Goal: Task Accomplishment & Management: Use online tool/utility

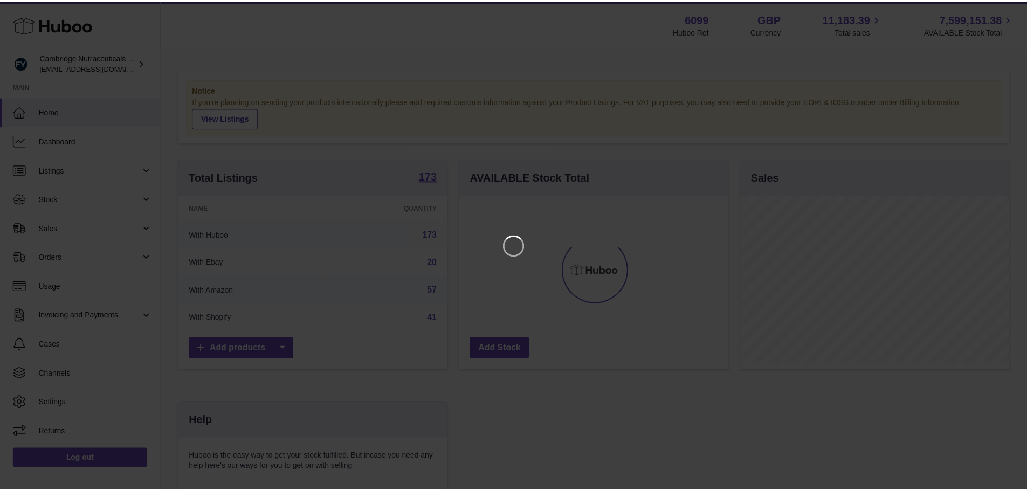
scroll to position [168, 272]
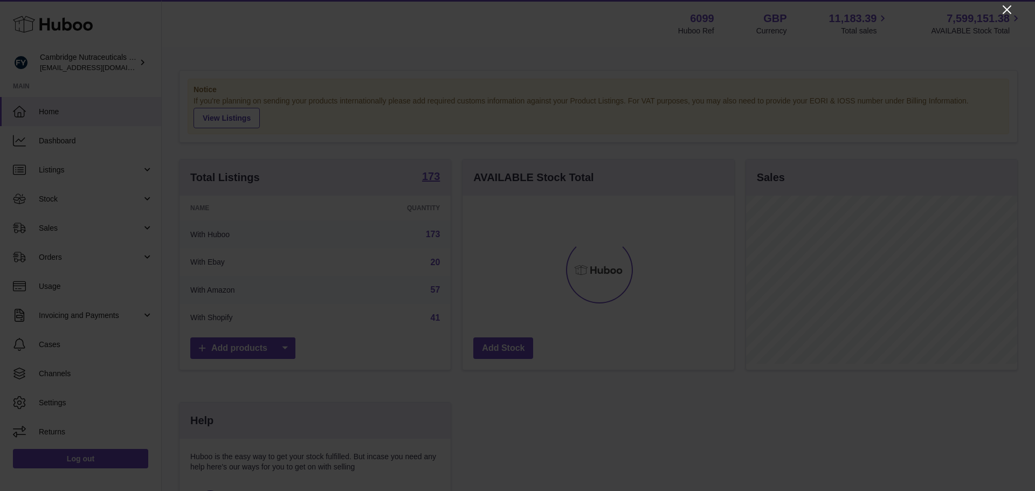
drag, startPoint x: 1019, startPoint y: 3, endPoint x: 1013, endPoint y: 5, distance: 6.3
click at [1018, 3] on div at bounding box center [517, 245] width 1035 height 491
click at [1006, 10] on icon "Close" at bounding box center [1007, 9] width 13 height 13
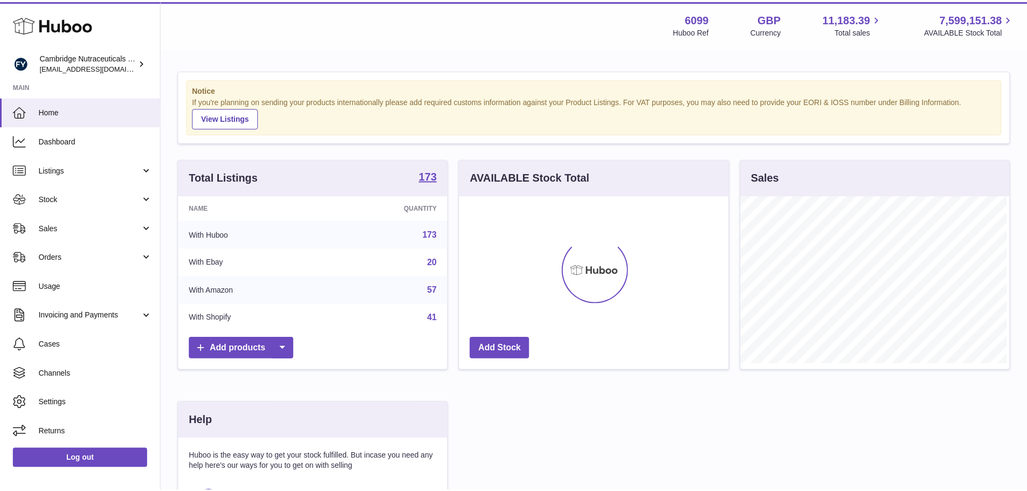
scroll to position [539060, 538960]
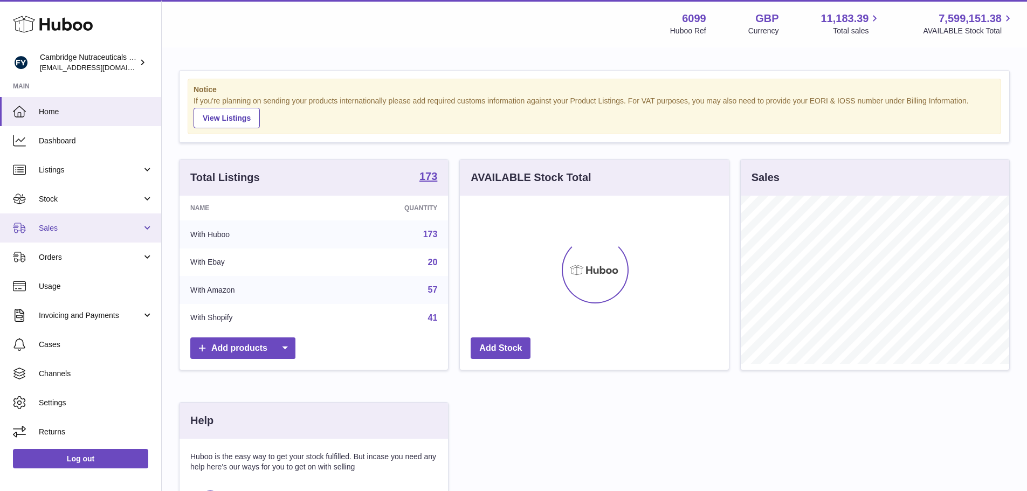
click at [104, 232] on span "Sales" at bounding box center [90, 228] width 103 height 10
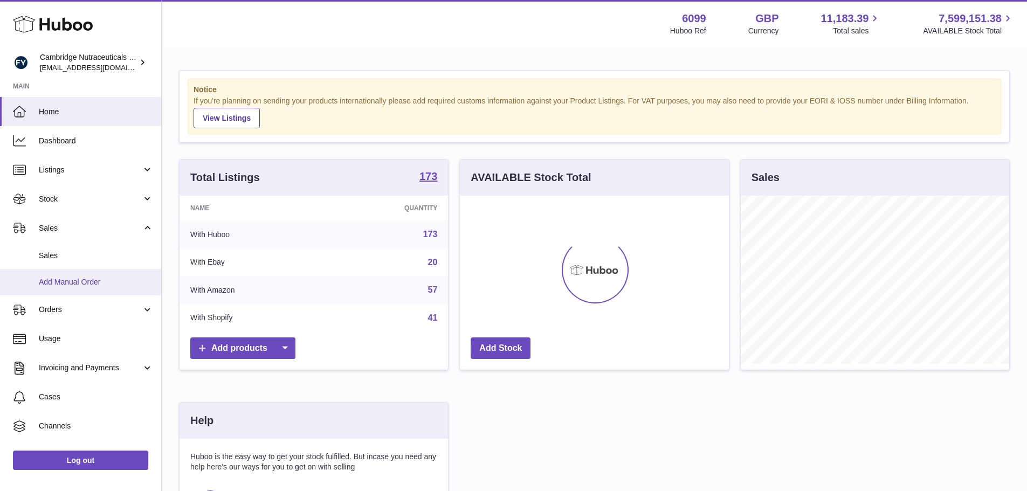
click at [94, 279] on span "Add Manual Order" at bounding box center [96, 282] width 114 height 10
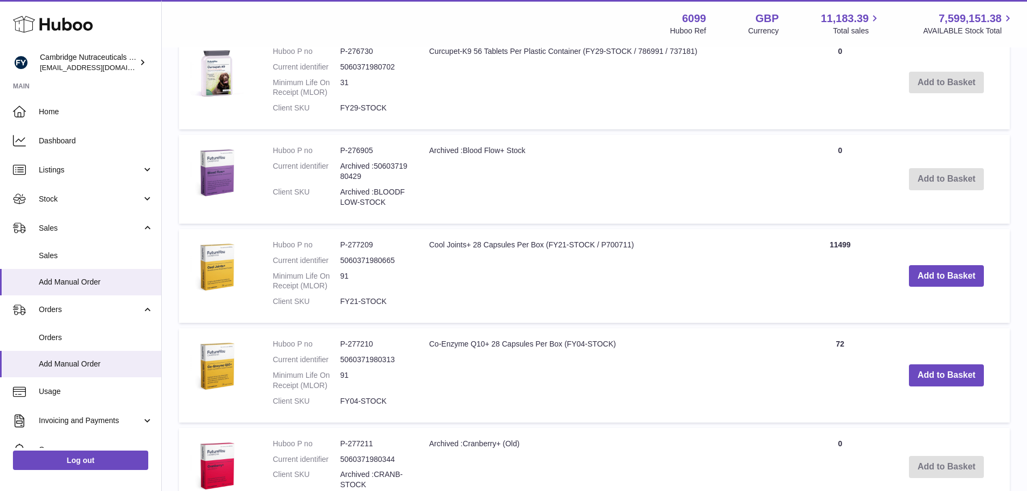
scroll to position [431, 0]
click at [913, 174] on td "Add to Basket" at bounding box center [946, 178] width 127 height 88
click at [815, 155] on td "Quantity 0" at bounding box center [840, 178] width 86 height 88
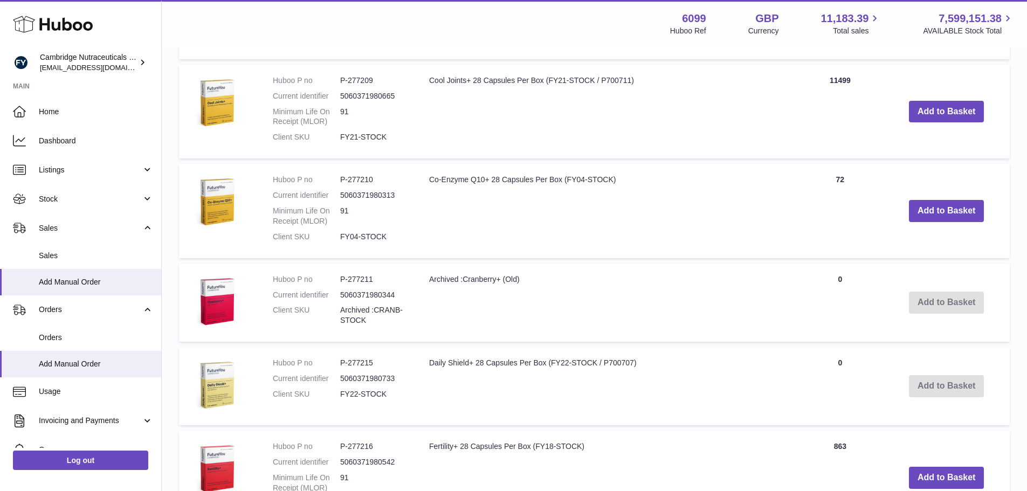
scroll to position [593, 0]
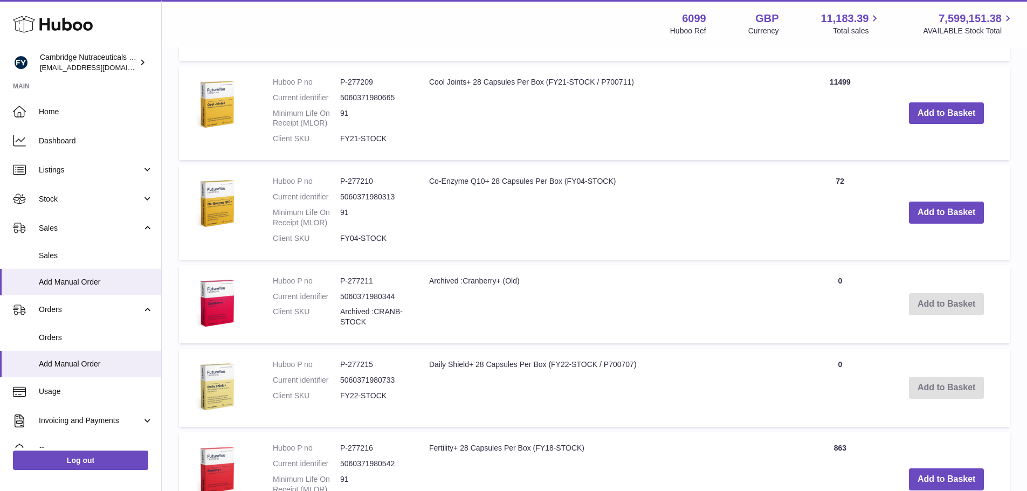
click at [476, 365] on td "Daily Shield+ 28 Capsules Per Box (FY22-STOCK / P700707)" at bounding box center [607, 388] width 379 height 78
click at [773, 400] on td "Daily Shield+ 28 Capsules Per Box (FY22-STOCK / P700707)" at bounding box center [607, 388] width 379 height 78
click at [933, 387] on td "Add to Basket" at bounding box center [946, 388] width 127 height 78
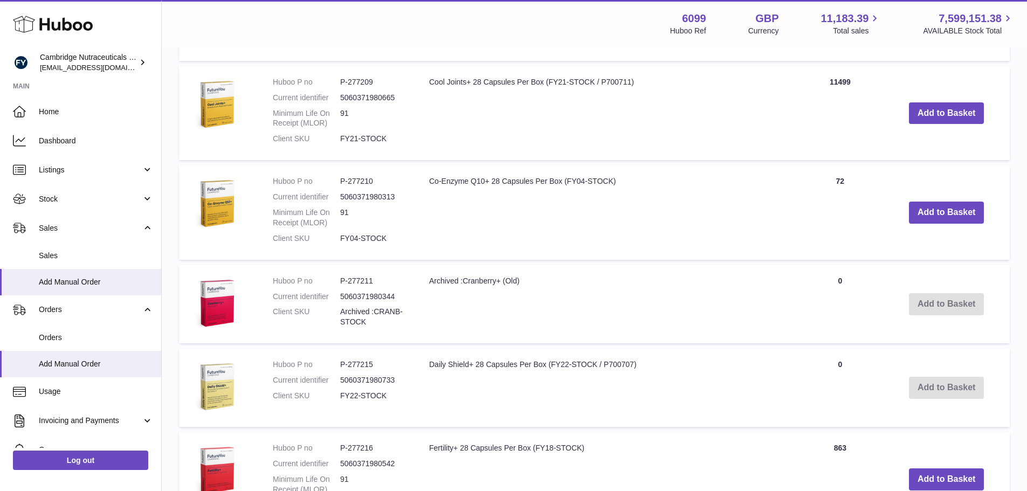
click at [699, 378] on td "Daily Shield+ 28 Capsules Per Box (FY22-STOCK / P700707)" at bounding box center [607, 388] width 379 height 78
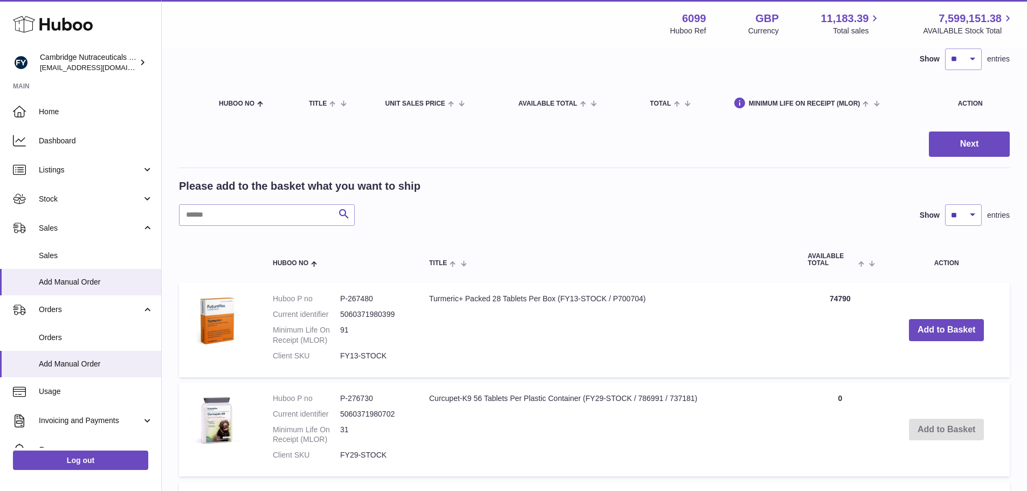
scroll to position [108, 0]
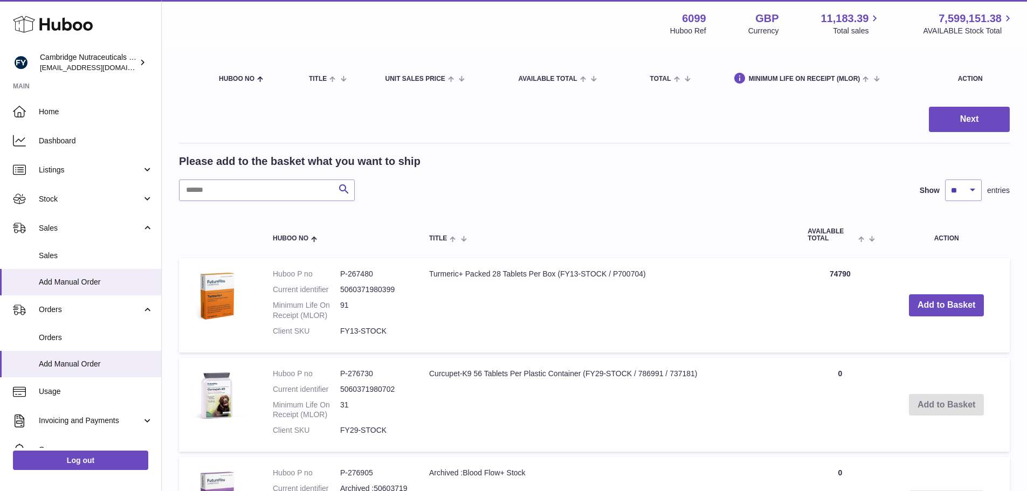
click at [366, 274] on dd "P-267480" at bounding box center [373, 274] width 67 height 10
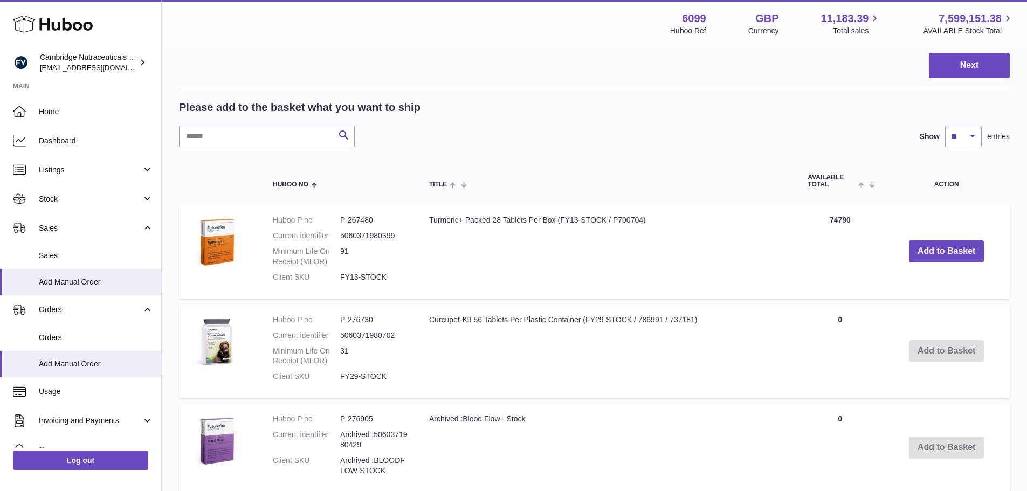
click at [488, 320] on td "Curcupet-K9 56 Tablets Per Plastic Container (FY29-STOCK / 786991 / 737181)" at bounding box center [607, 351] width 379 height 94
click at [363, 317] on dd "P-276730" at bounding box center [373, 320] width 67 height 10
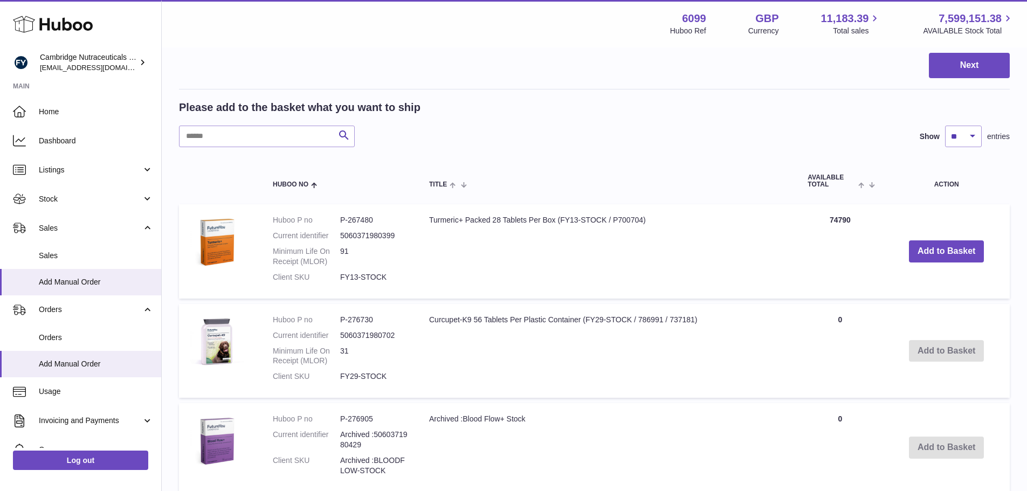
click at [585, 328] on td "Curcupet-K9 56 Tablets Per Plastic Container (FY29-STOCK / 786991 / 737181)" at bounding box center [607, 351] width 379 height 94
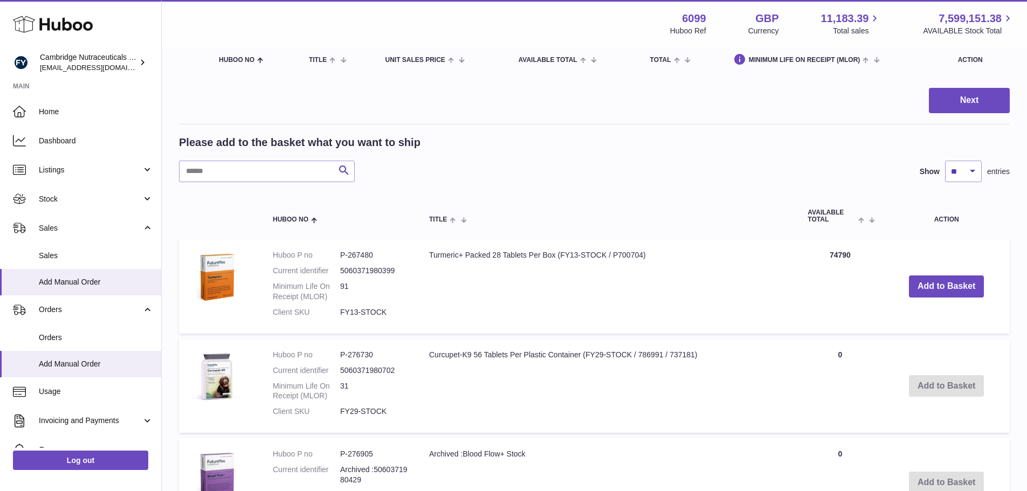
scroll to position [108, 0]
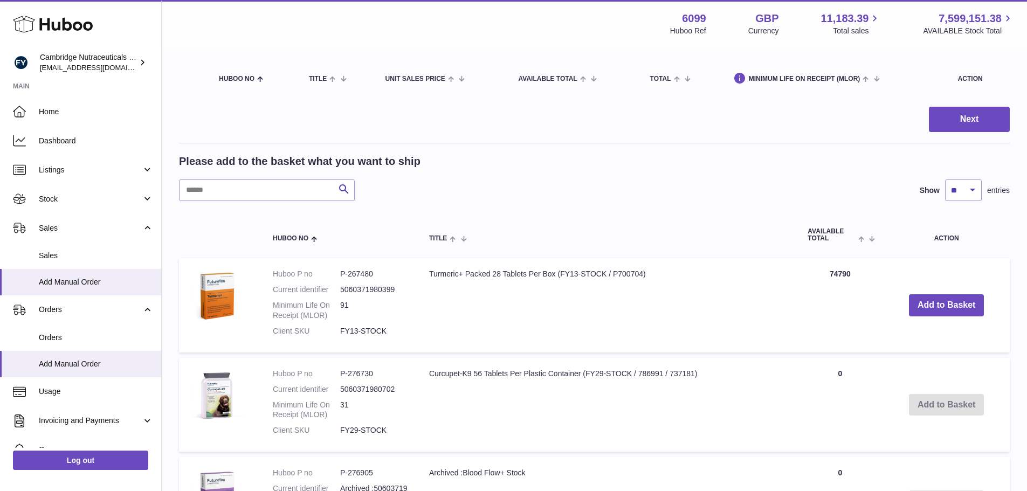
click at [514, 315] on td "Turmeric+ Packed 28 Tablets Per Box (FY13-STOCK / P700704)" at bounding box center [607, 305] width 379 height 94
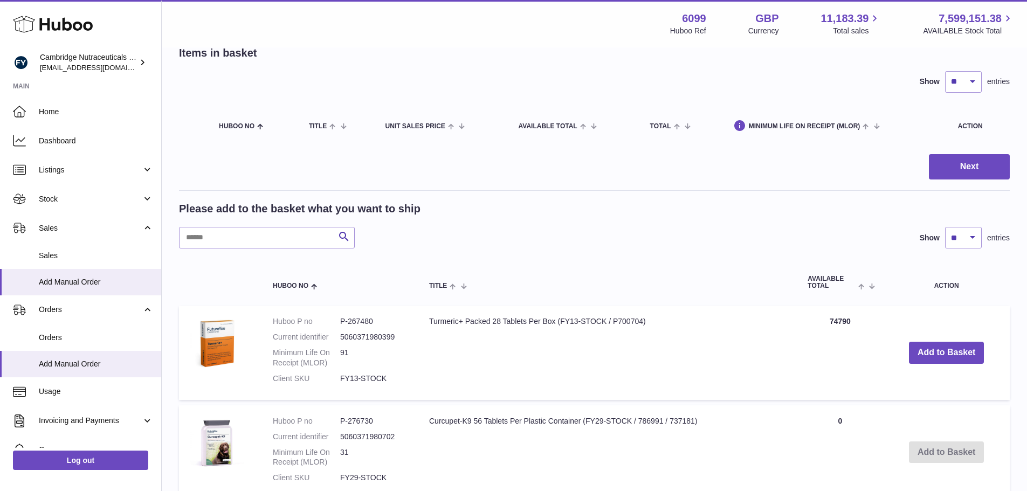
scroll to position [0, 0]
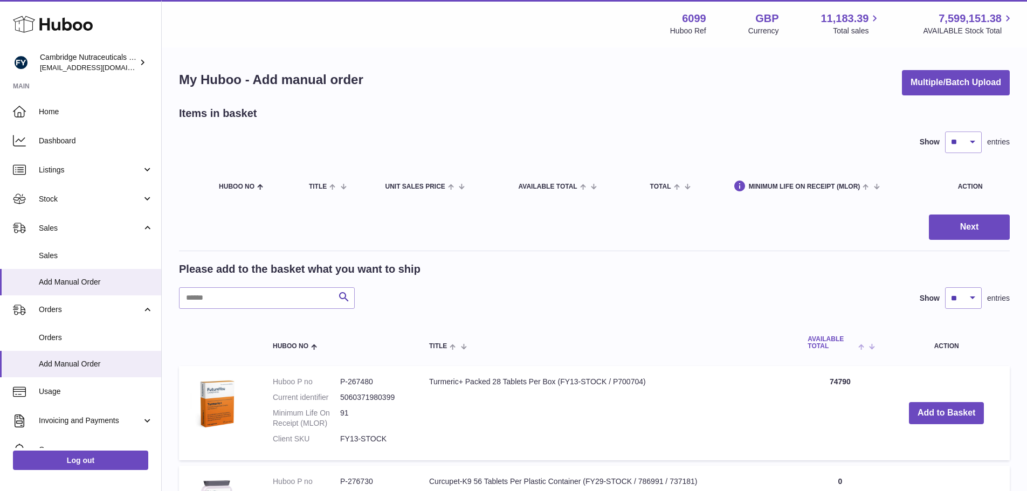
click at [853, 342] on span "AVAILABLE Total" at bounding box center [832, 343] width 48 height 14
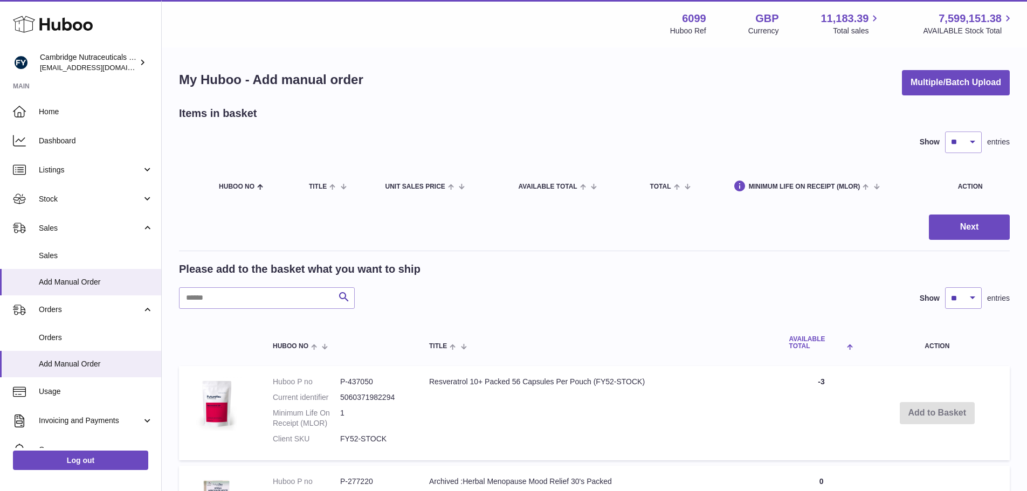
click at [849, 342] on span at bounding box center [848, 346] width 9 height 9
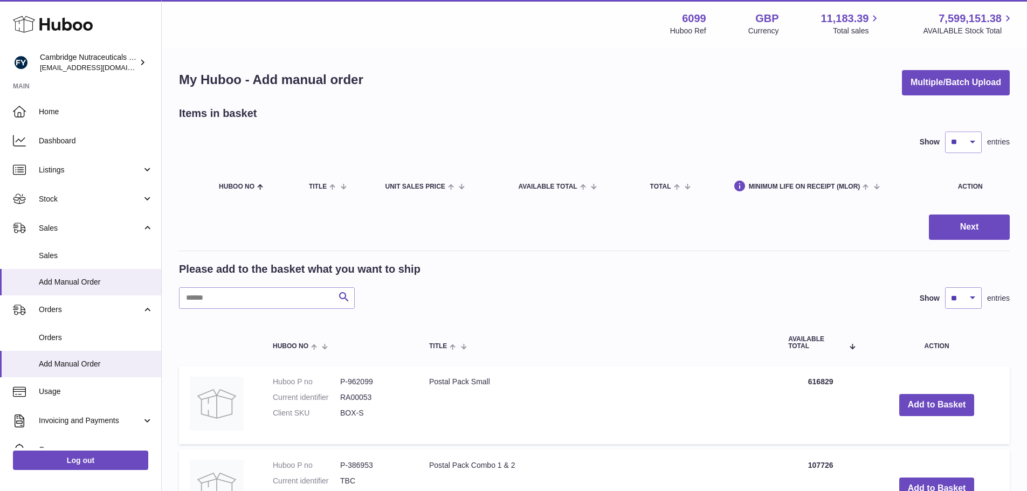
click at [477, 386] on td "Postal Pack Small" at bounding box center [597, 405] width 359 height 78
click at [560, 400] on td "Postal Pack Small" at bounding box center [597, 405] width 359 height 78
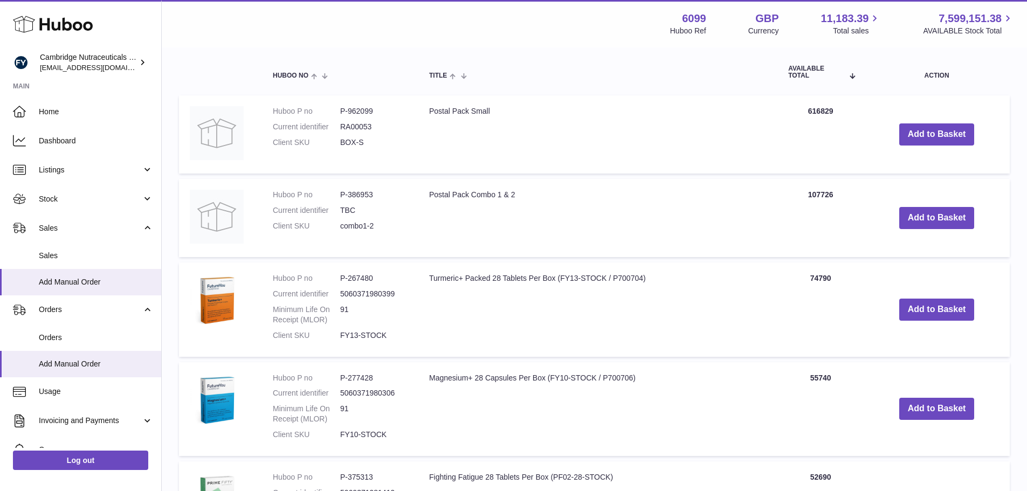
scroll to position [270, 0]
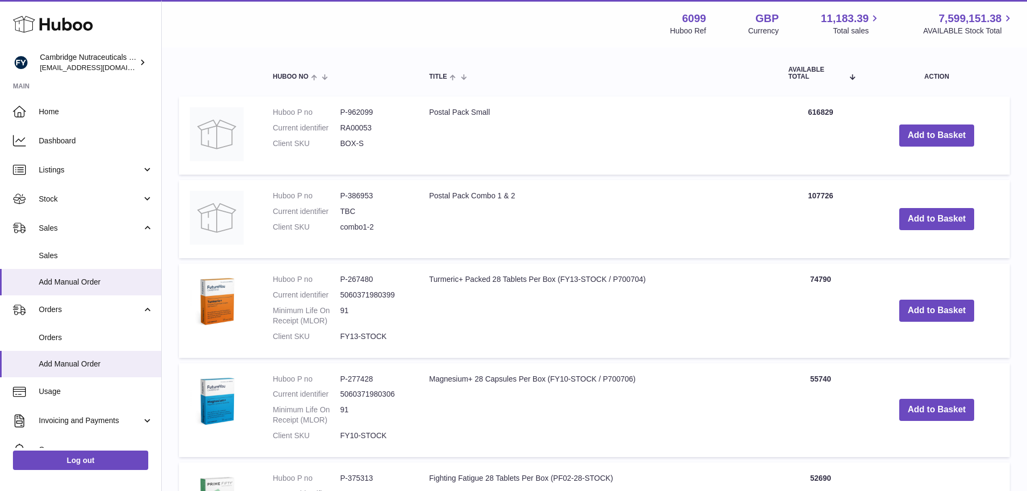
click at [366, 278] on dd "P-267480" at bounding box center [373, 279] width 67 height 10
click at [531, 319] on td "Turmeric+ Packed 28 Tablets Per Box (FY13-STOCK / P700704)" at bounding box center [597, 311] width 359 height 94
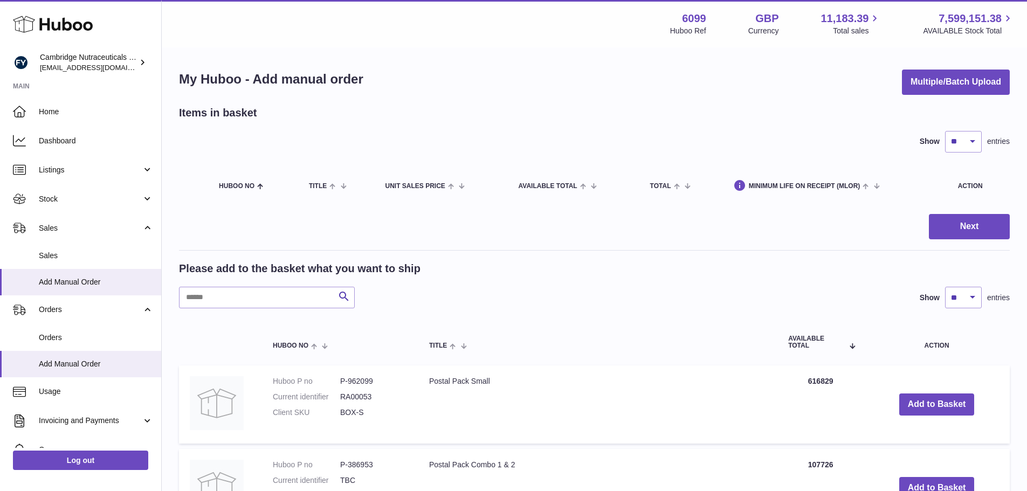
scroll to position [0, 0]
